Goal: Information Seeking & Learning: Find specific fact

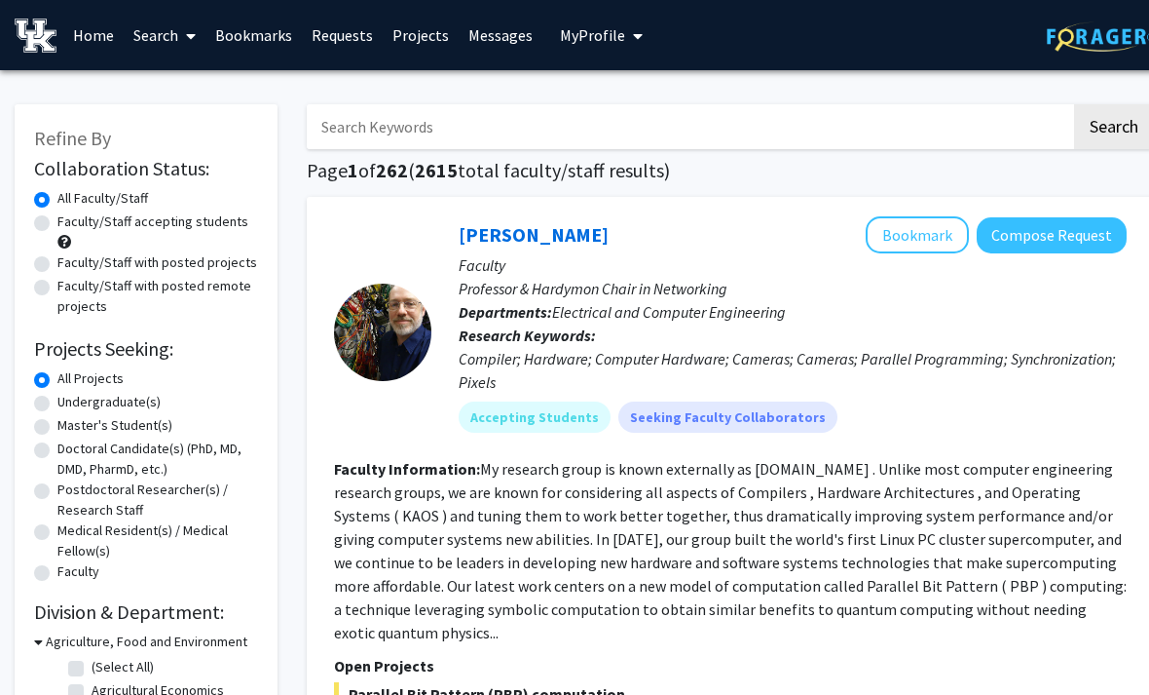
click at [478, 44] on link "Messages" at bounding box center [501, 35] width 84 height 68
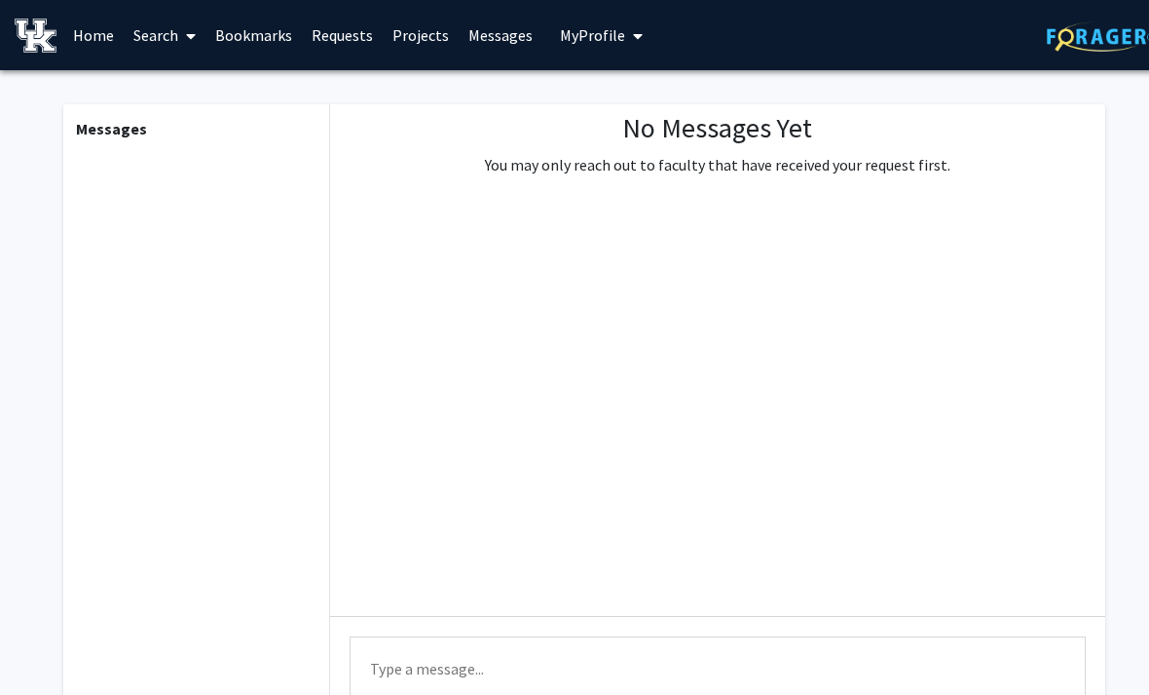
click at [435, 23] on link "Projects" at bounding box center [421, 35] width 76 height 68
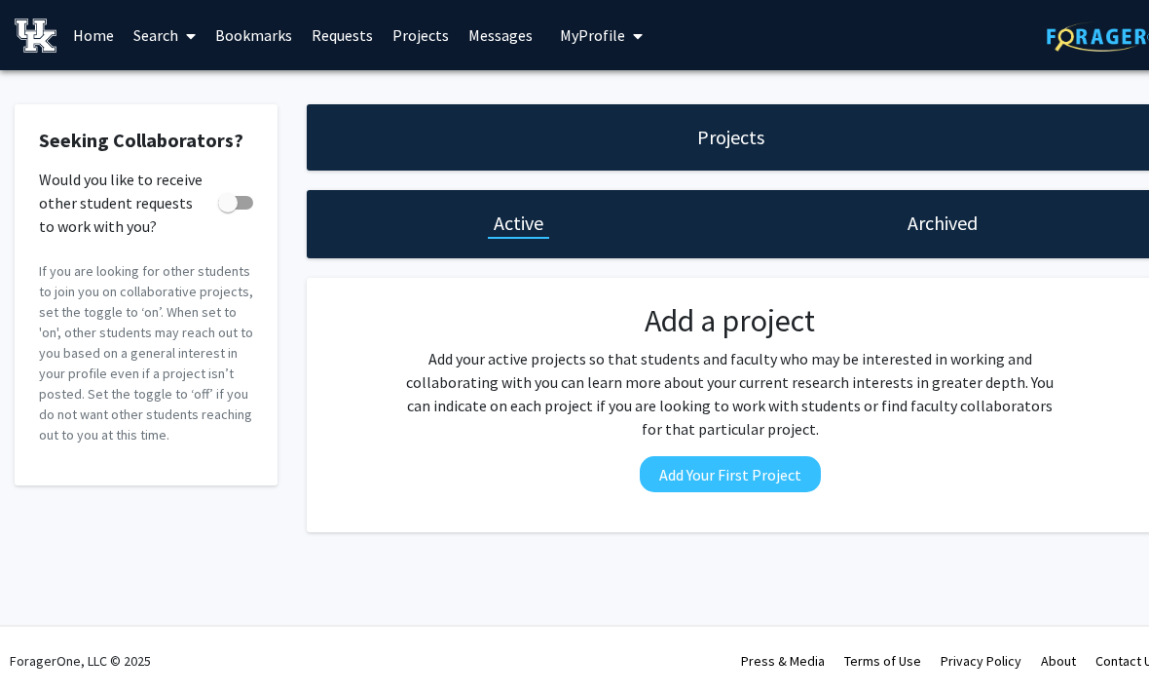
click at [341, 39] on link "Requests" at bounding box center [342, 35] width 81 height 68
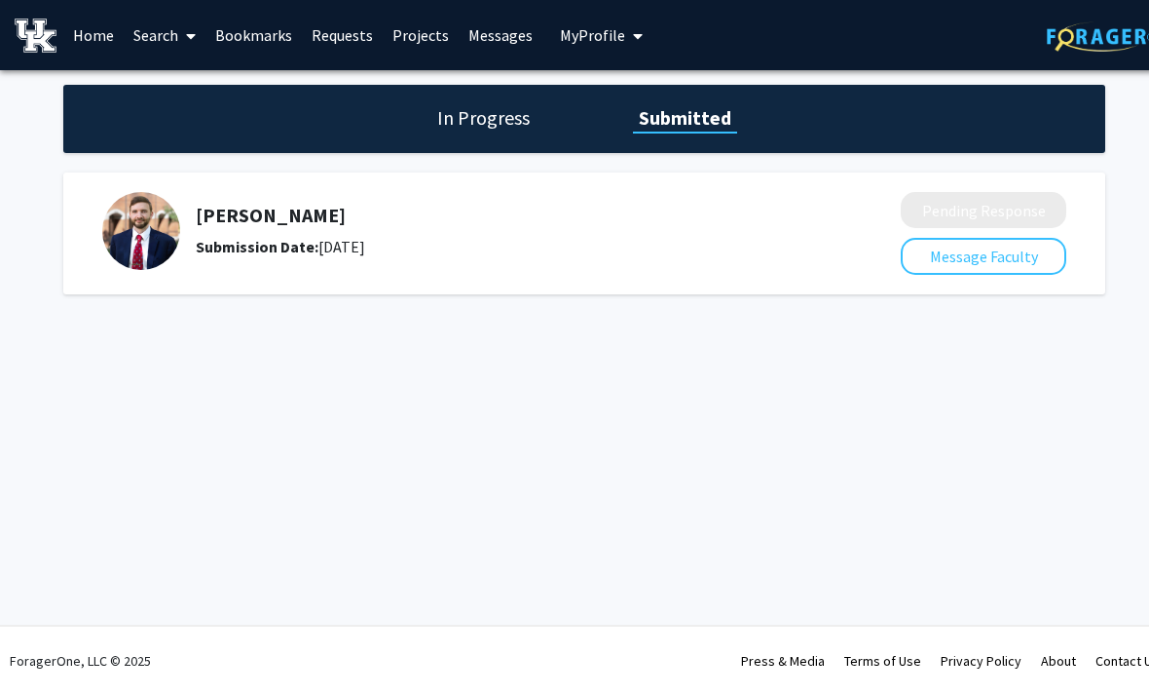
click at [240, 204] on h5 "[PERSON_NAME]" at bounding box center [497, 215] width 602 height 23
click at [135, 227] on img at bounding box center [141, 231] width 78 height 78
click at [473, 97] on div "In Progress Submitted" at bounding box center [584, 119] width 1042 height 68
click at [498, 115] on h1 "In Progress" at bounding box center [484, 117] width 104 height 27
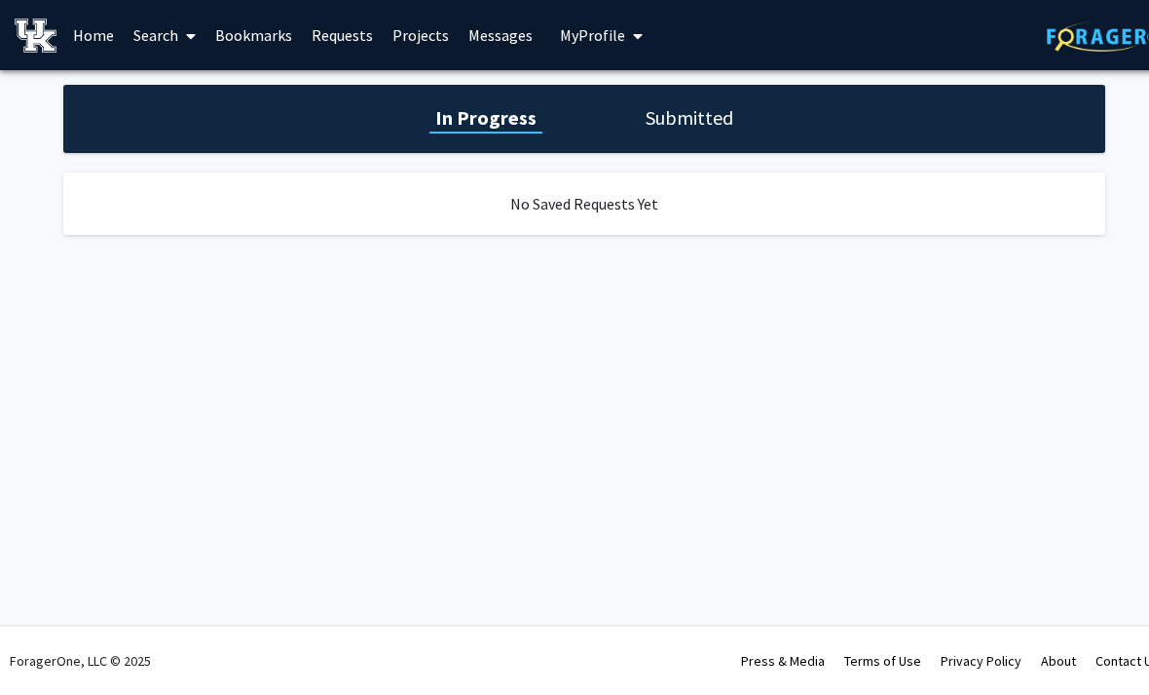
click at [418, 211] on div "No Saved Requests Yet" at bounding box center [584, 203] width 1042 height 62
click at [640, 124] on h1 "Submitted" at bounding box center [689, 117] width 99 height 27
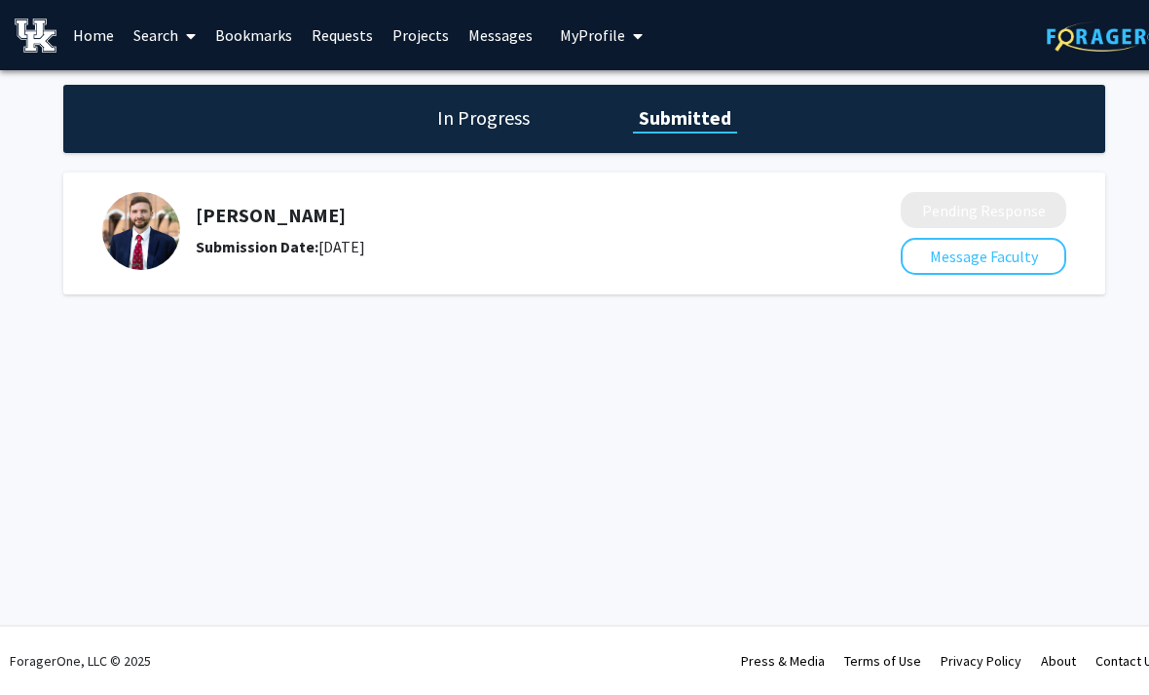
click at [651, 131] on div "Submitted" at bounding box center [685, 118] width 104 height 29
click at [165, 227] on img at bounding box center [141, 231] width 78 height 78
click at [247, 212] on h5 "[PERSON_NAME]" at bounding box center [497, 215] width 602 height 23
click at [258, 257] on div "[PERSON_NAME] Submission Date: [DATE]" at bounding box center [488, 231] width 772 height 78
click at [107, 38] on link "Home" at bounding box center [93, 35] width 60 height 68
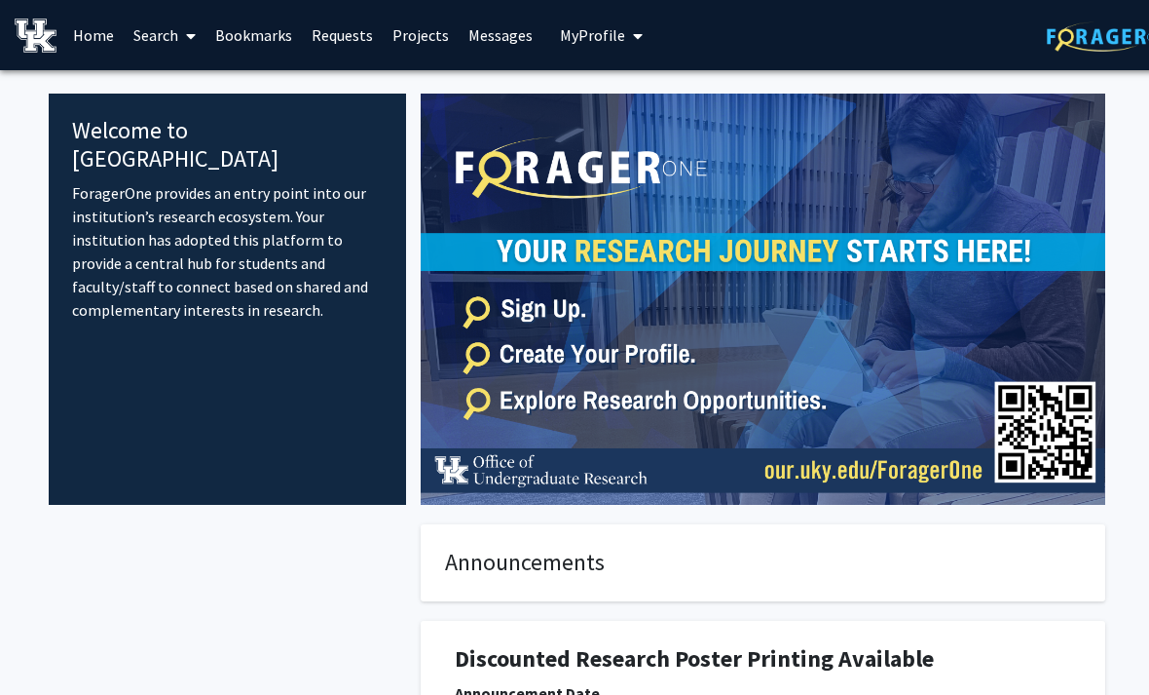
click at [173, 52] on link "Search" at bounding box center [165, 35] width 82 height 68
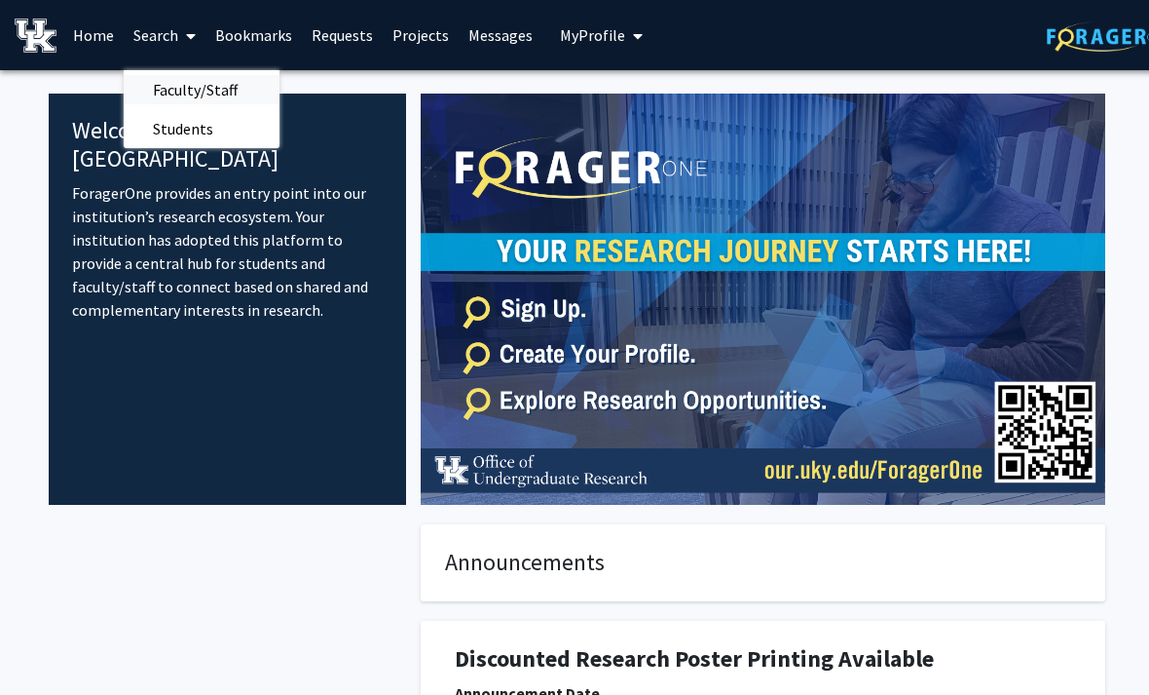
click at [243, 88] on span "Faculty/Staff" at bounding box center [195, 89] width 143 height 39
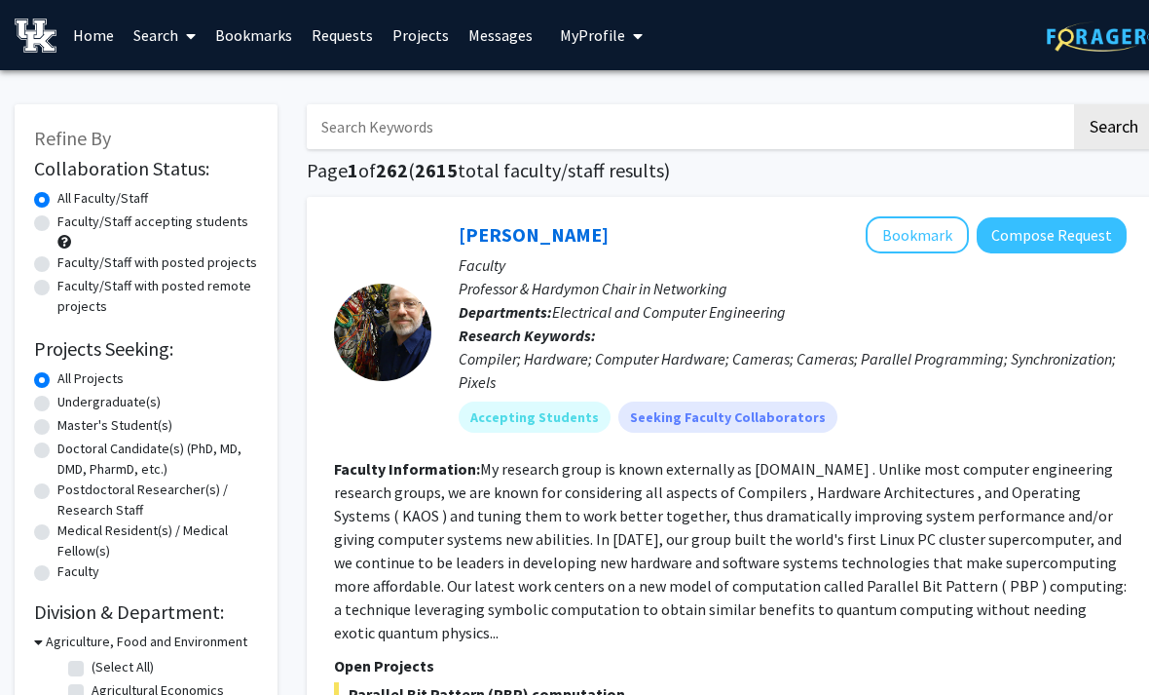
click at [639, 125] on input "Search Keywords" at bounding box center [689, 126] width 765 height 45
type input "[PERSON_NAME]"
click at [1113, 125] on button "Search" at bounding box center [1114, 126] width 80 height 45
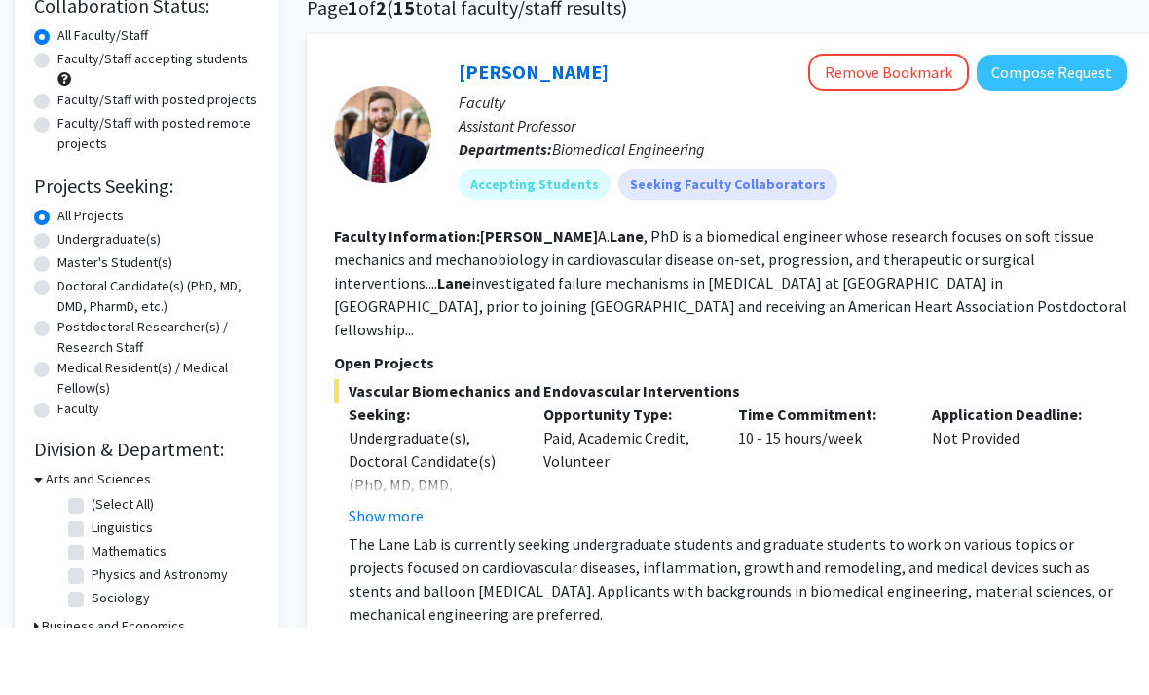
scroll to position [164, 0]
